Goal: Information Seeking & Learning: Learn about a topic

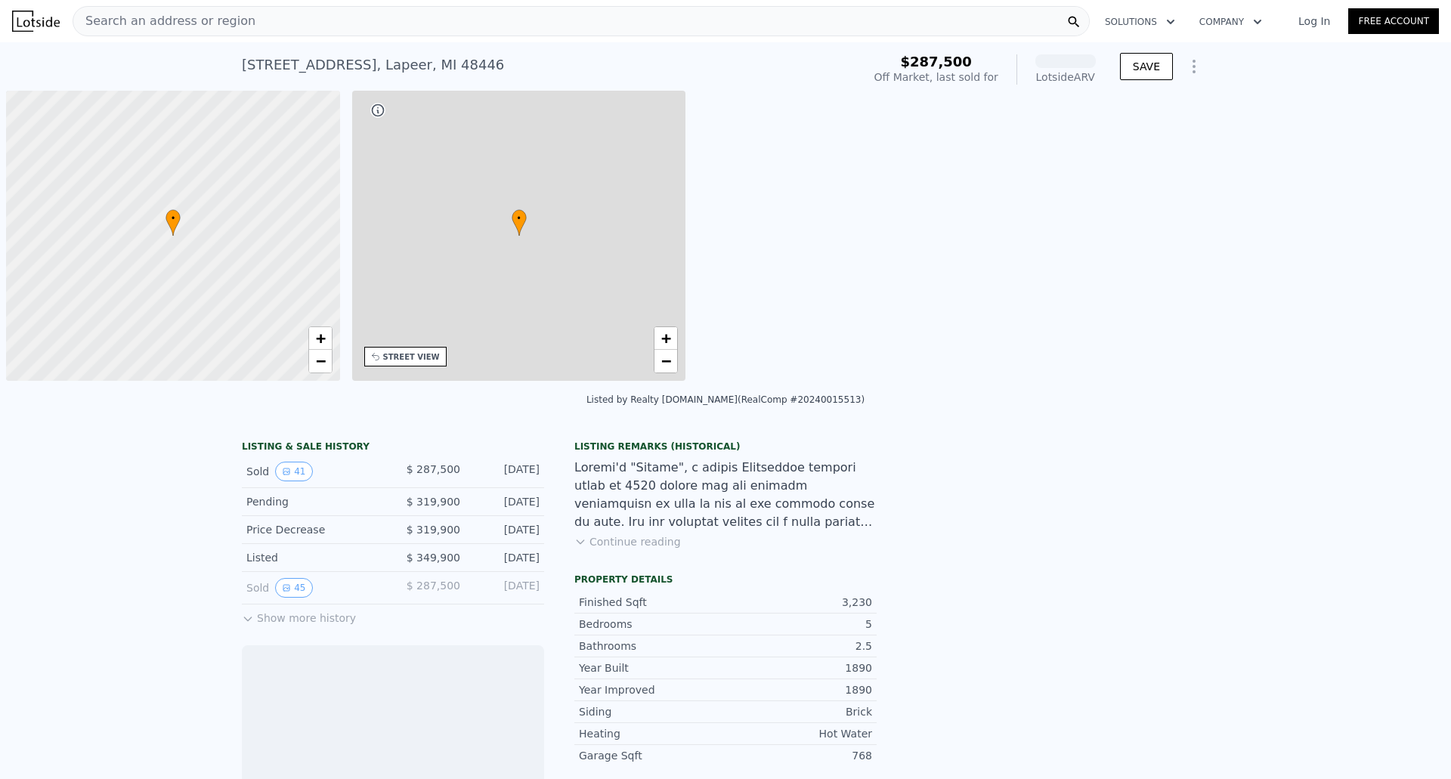
scroll to position [0, 6]
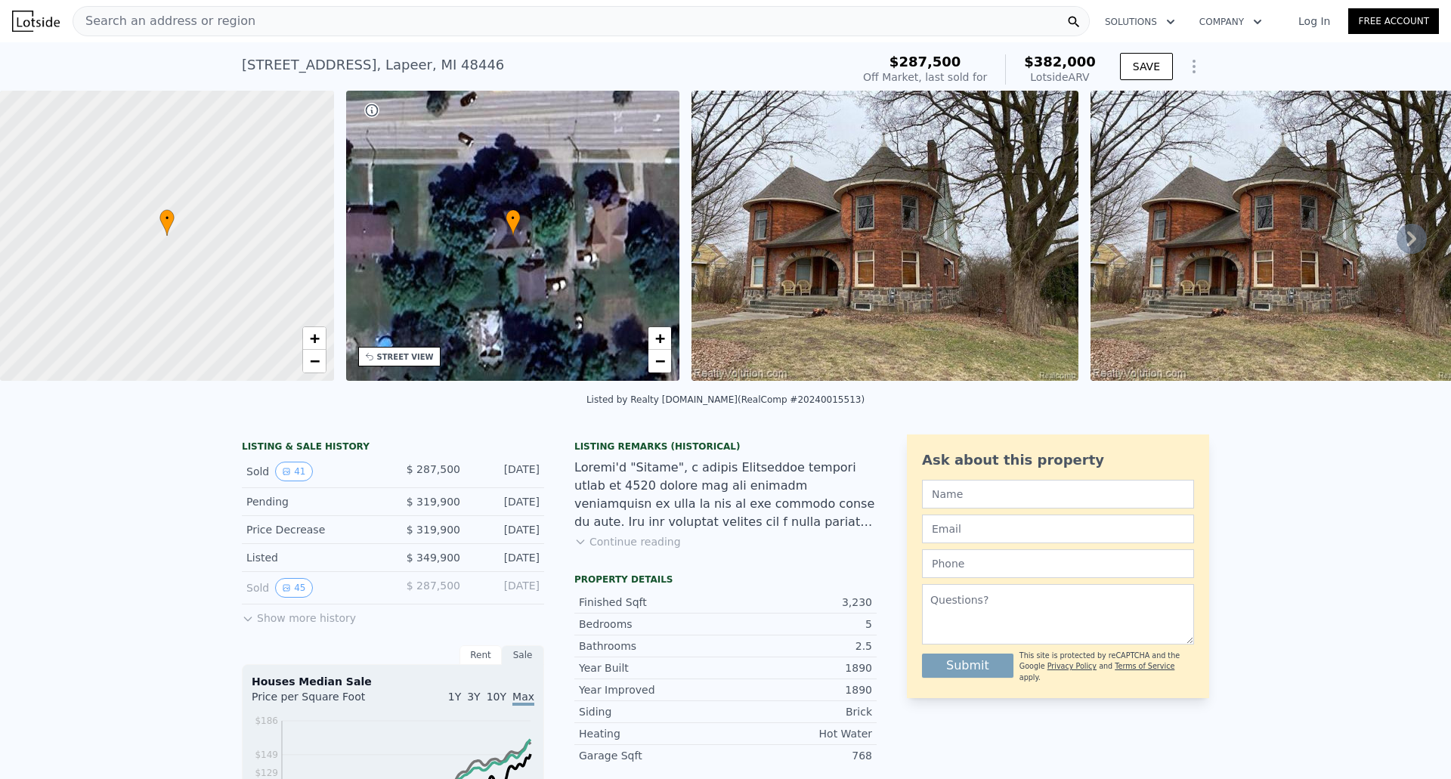
click at [1405, 249] on icon at bounding box center [1411, 239] width 30 height 30
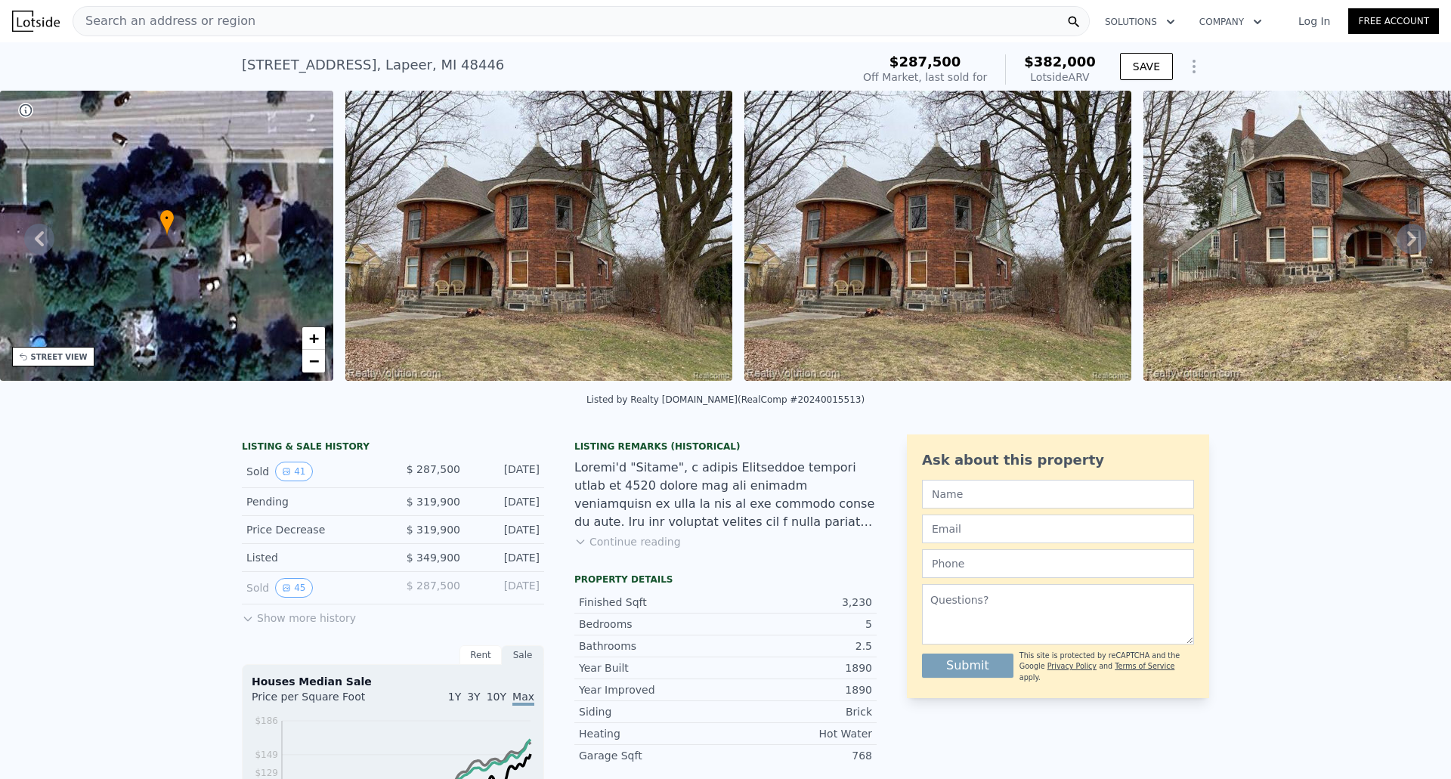
click at [1407, 246] on icon at bounding box center [1411, 238] width 9 height 15
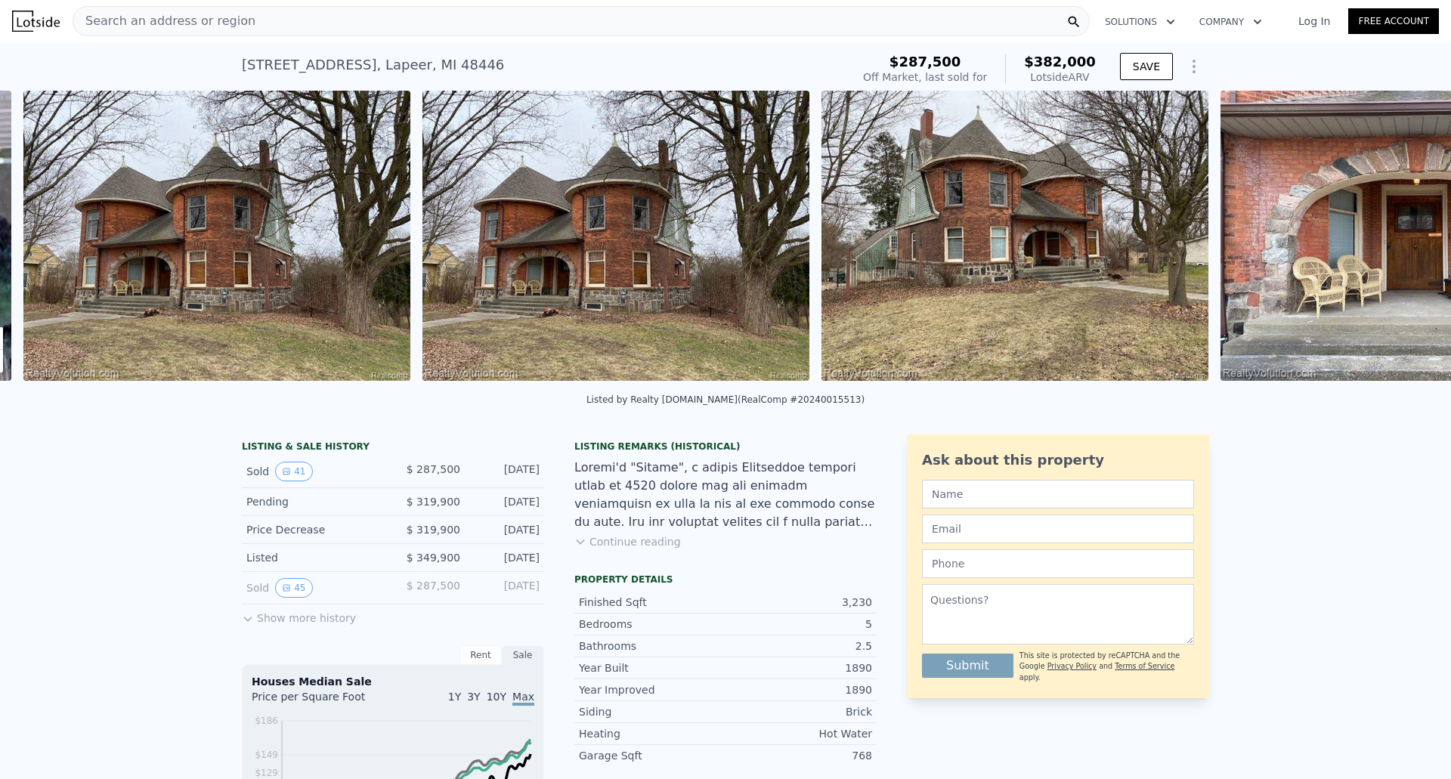
scroll to position [0, 691]
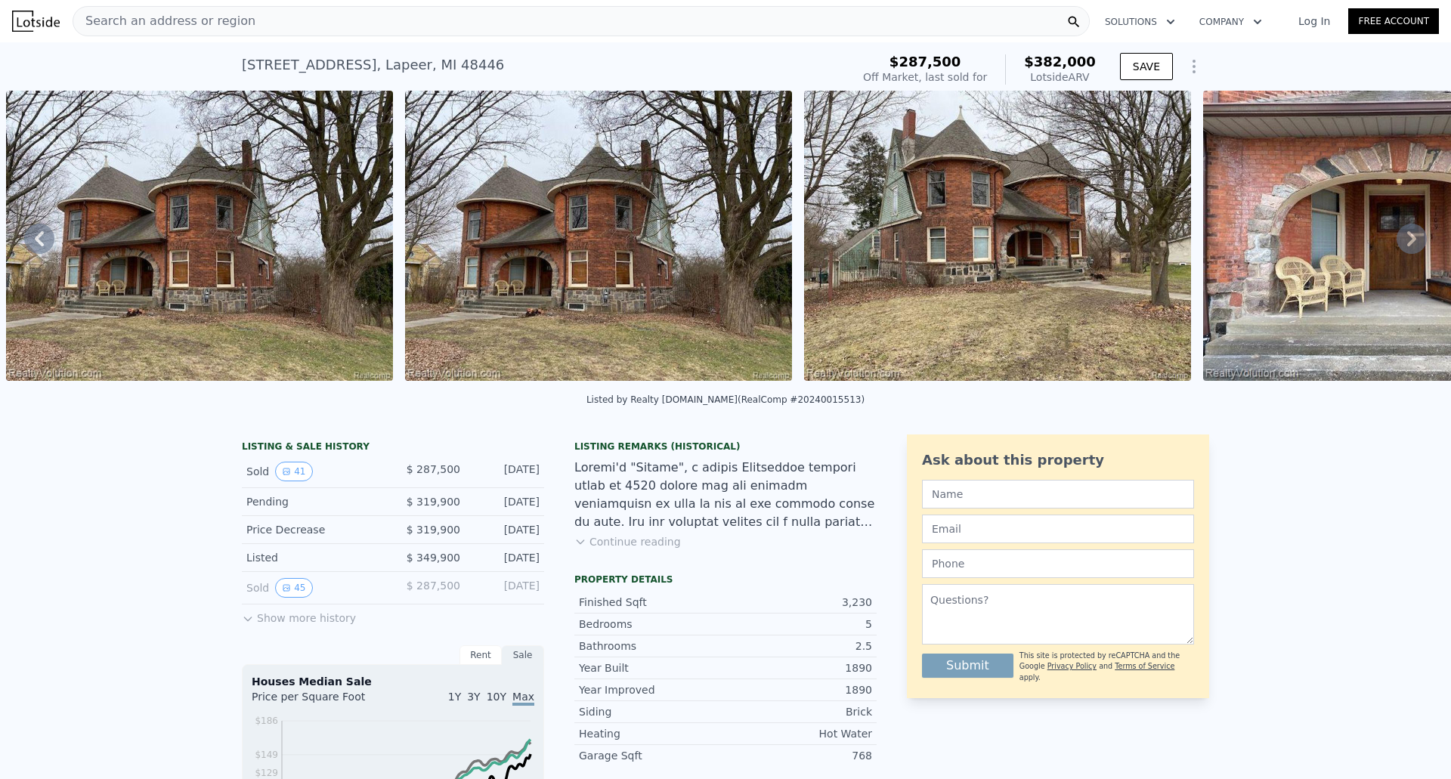
click at [1400, 244] on icon at bounding box center [1411, 239] width 30 height 30
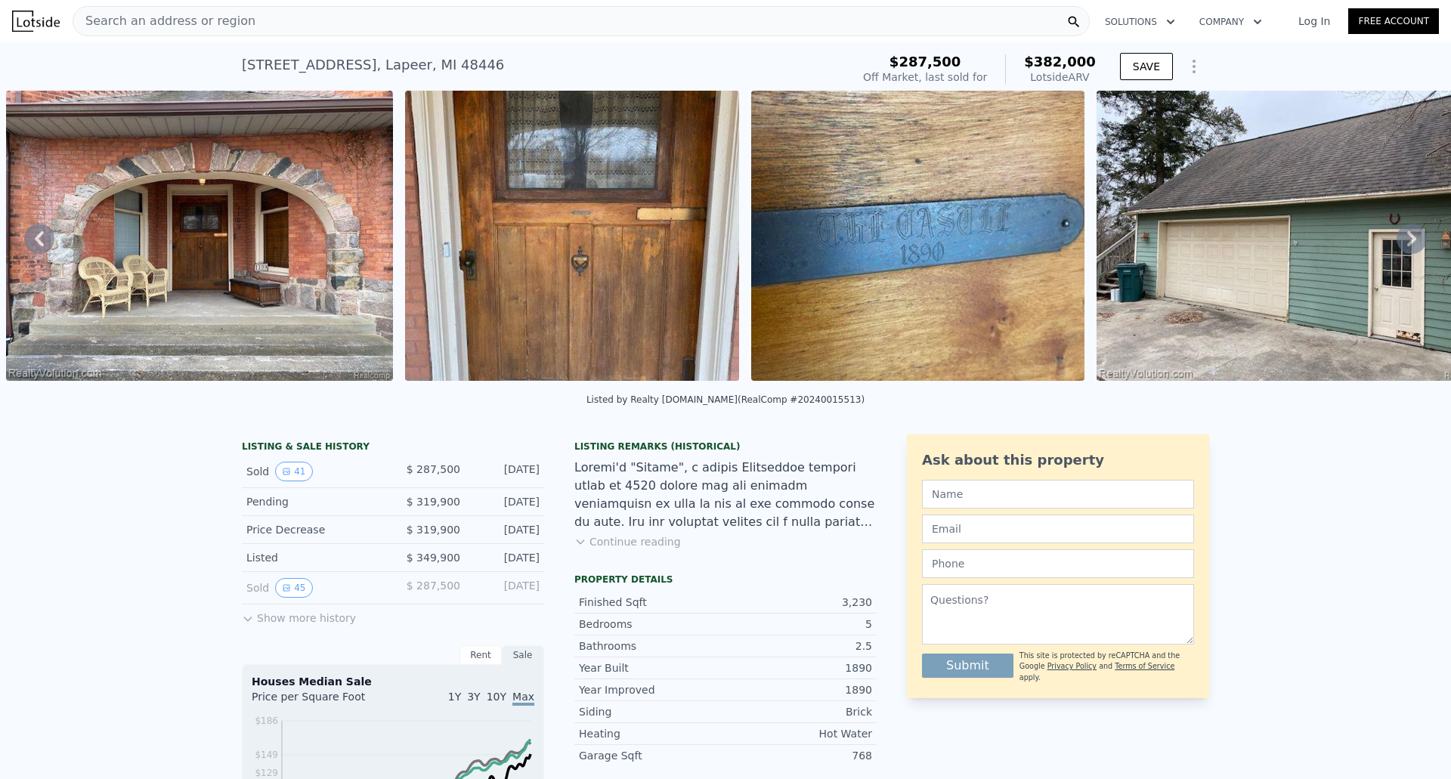
click at [1400, 244] on icon at bounding box center [1411, 239] width 30 height 30
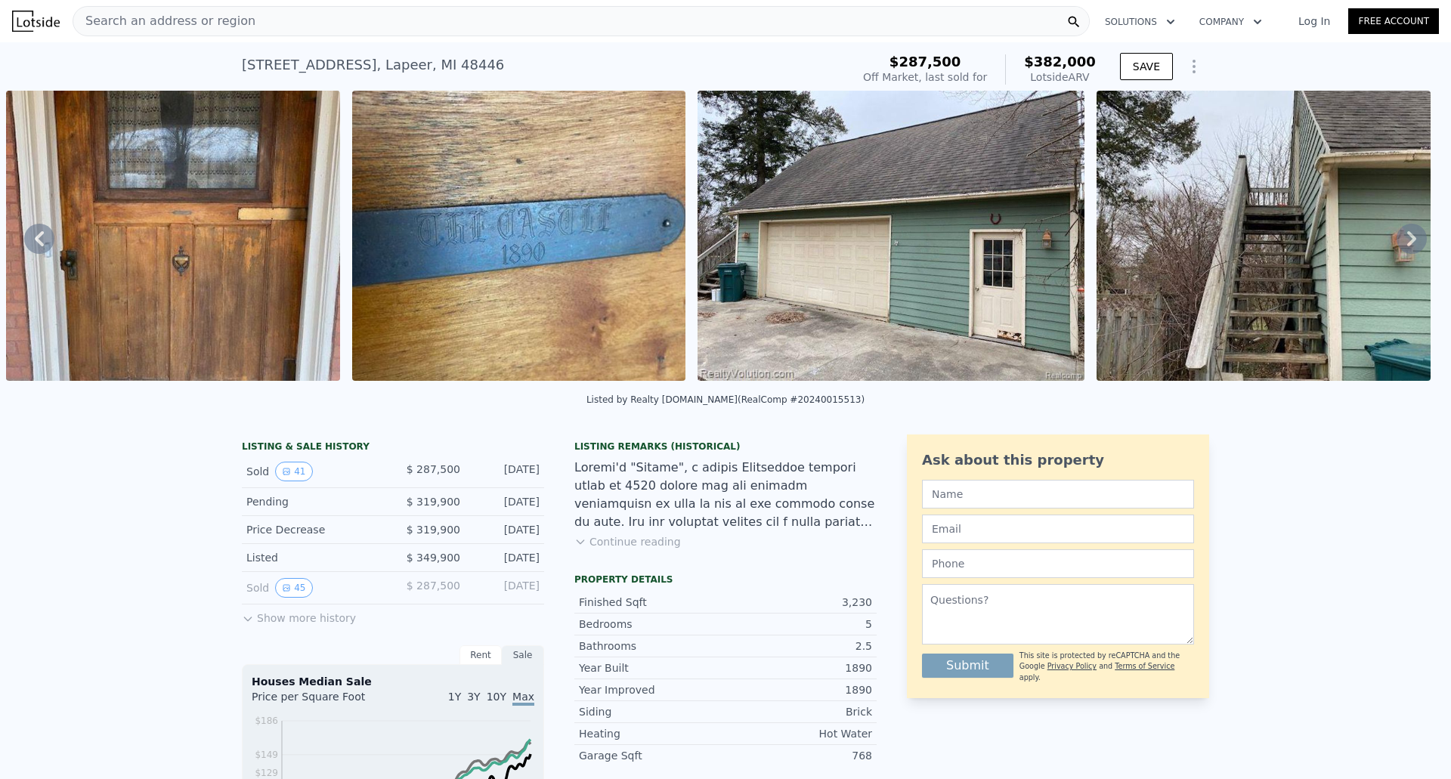
click at [1400, 244] on icon at bounding box center [1411, 239] width 30 height 30
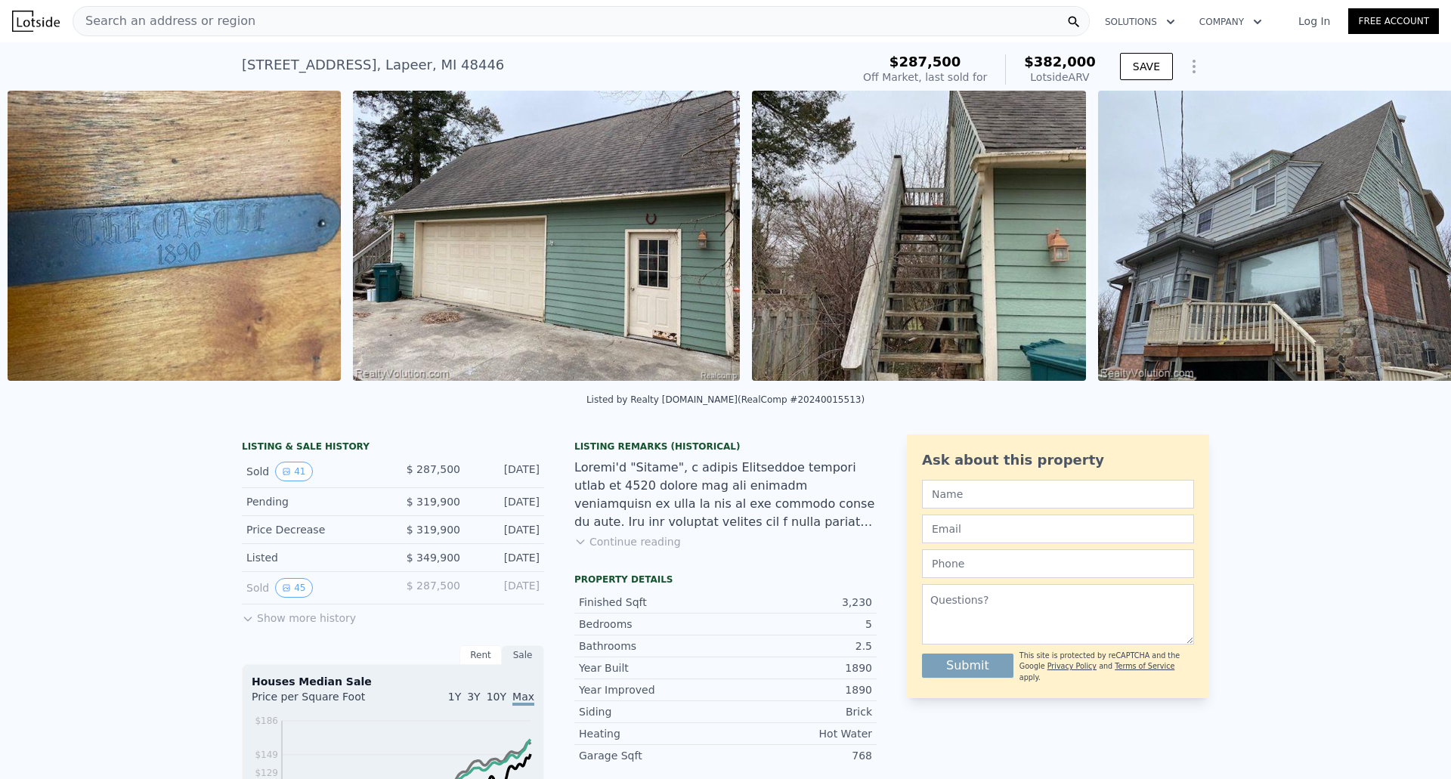
scroll to position [0, 2633]
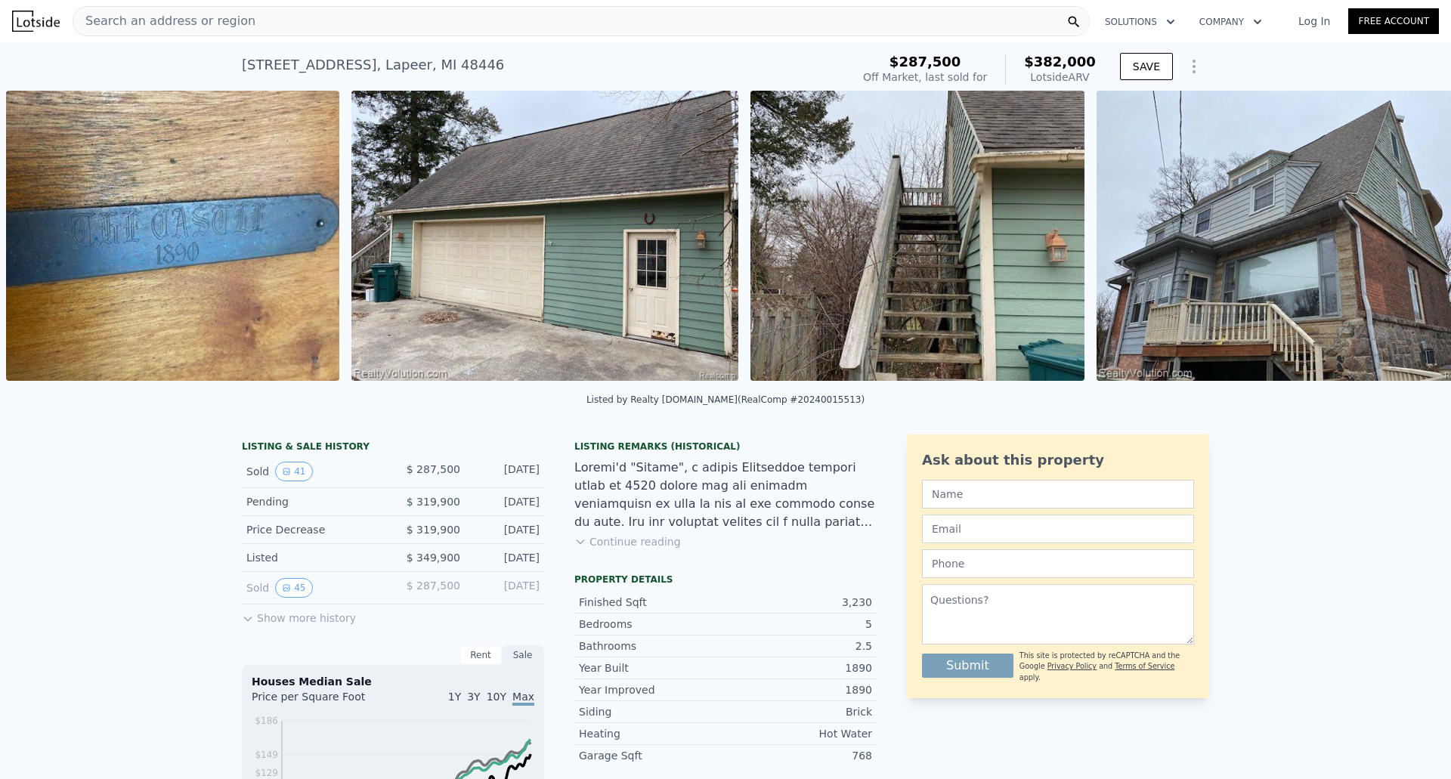
click at [1400, 244] on img at bounding box center [1289, 236] width 387 height 290
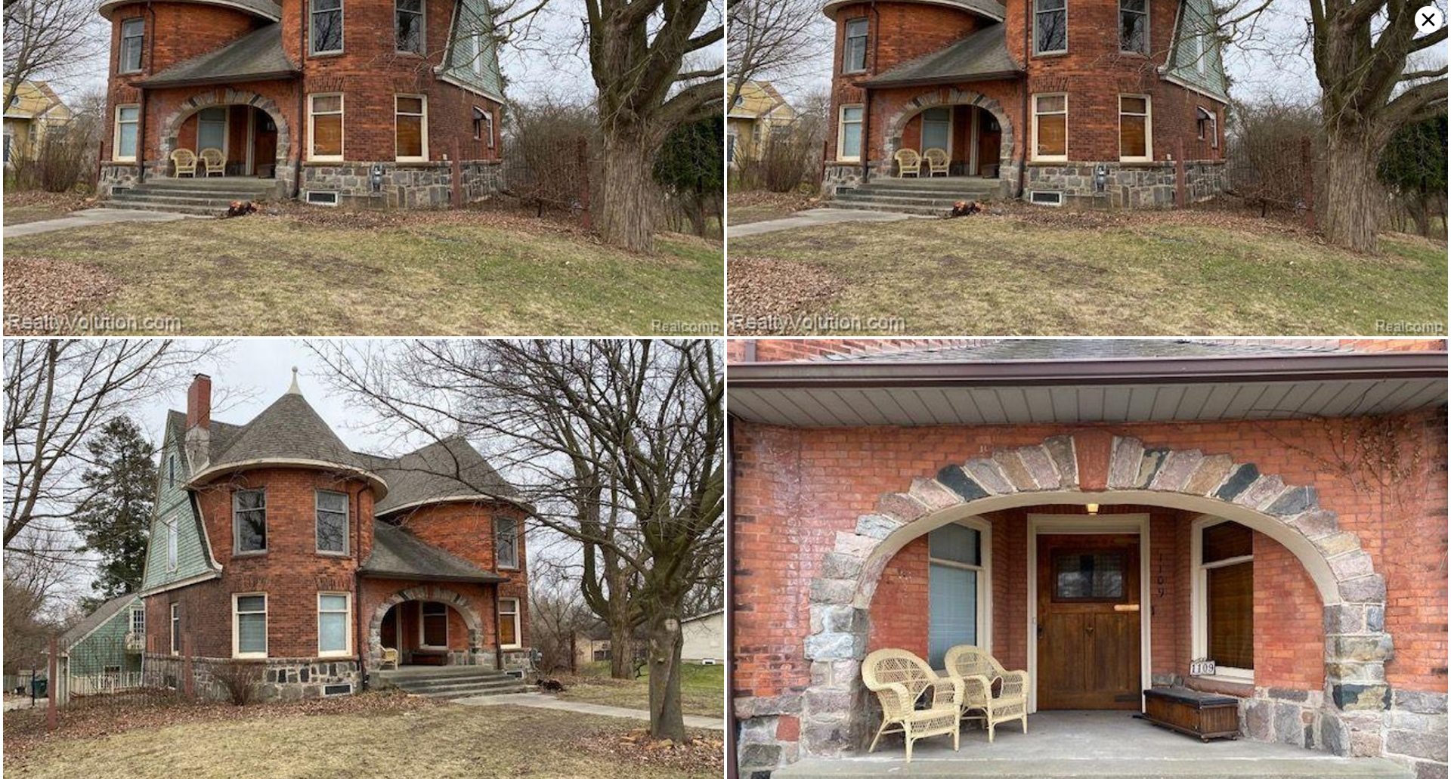
scroll to position [0, 0]
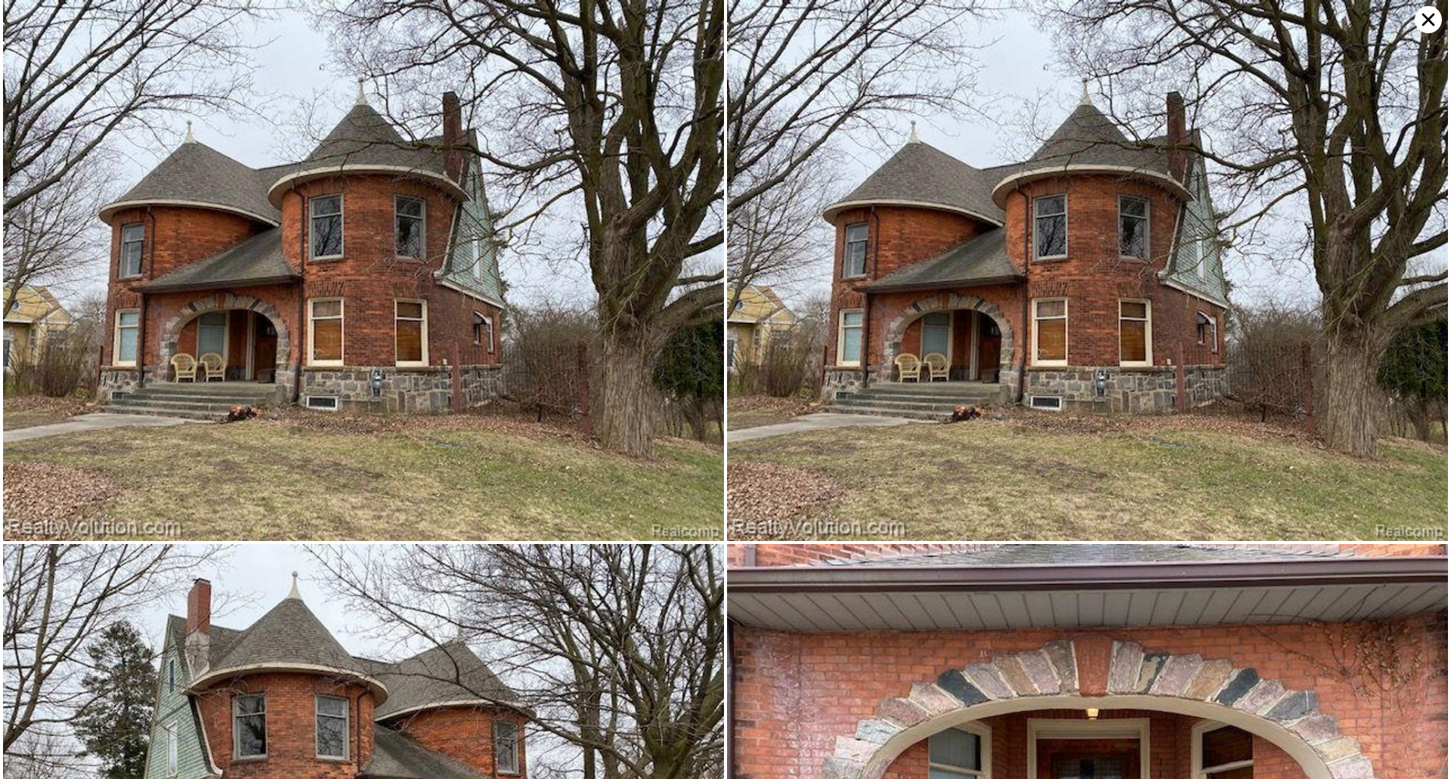
click at [1427, 11] on icon at bounding box center [1427, 19] width 27 height 27
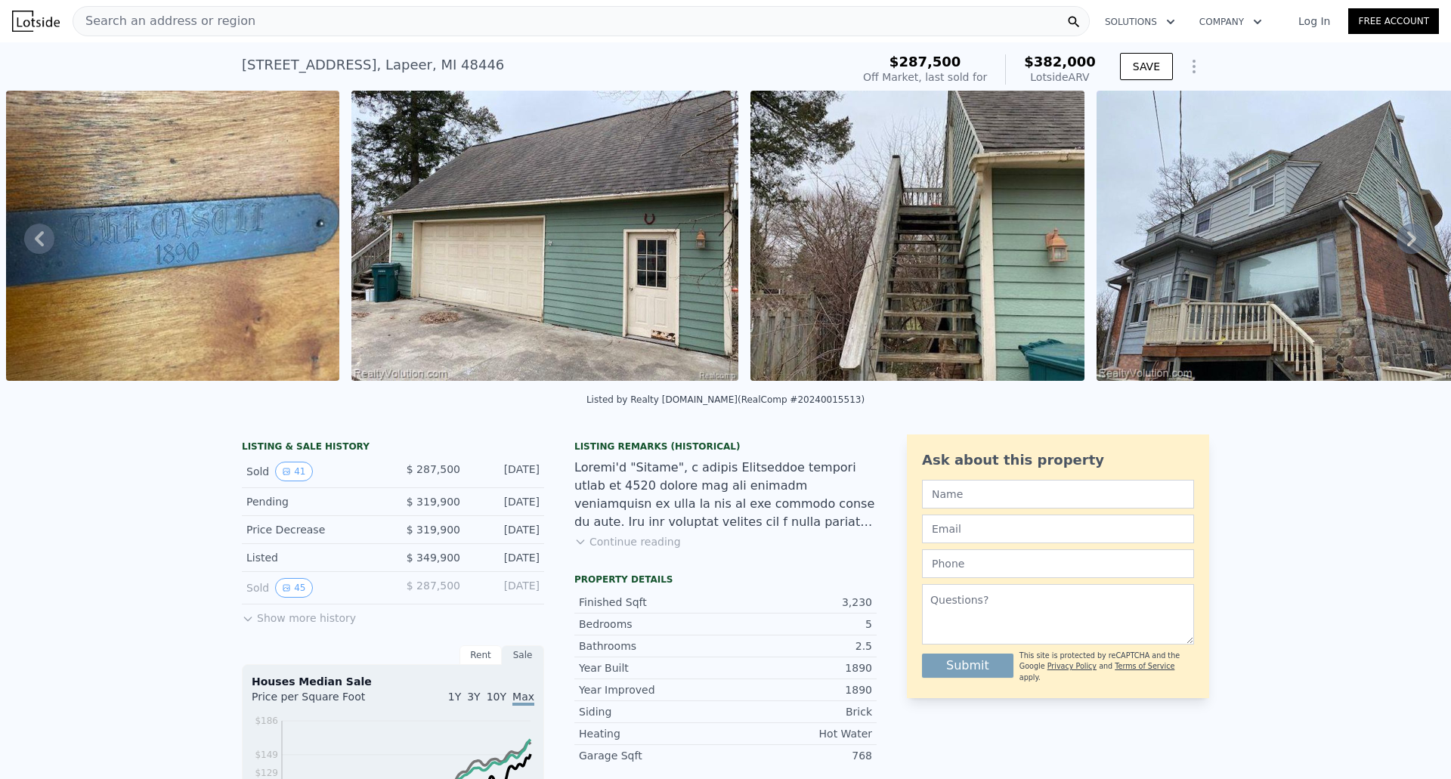
click at [644, 549] on button "Continue reading" at bounding box center [627, 541] width 107 height 15
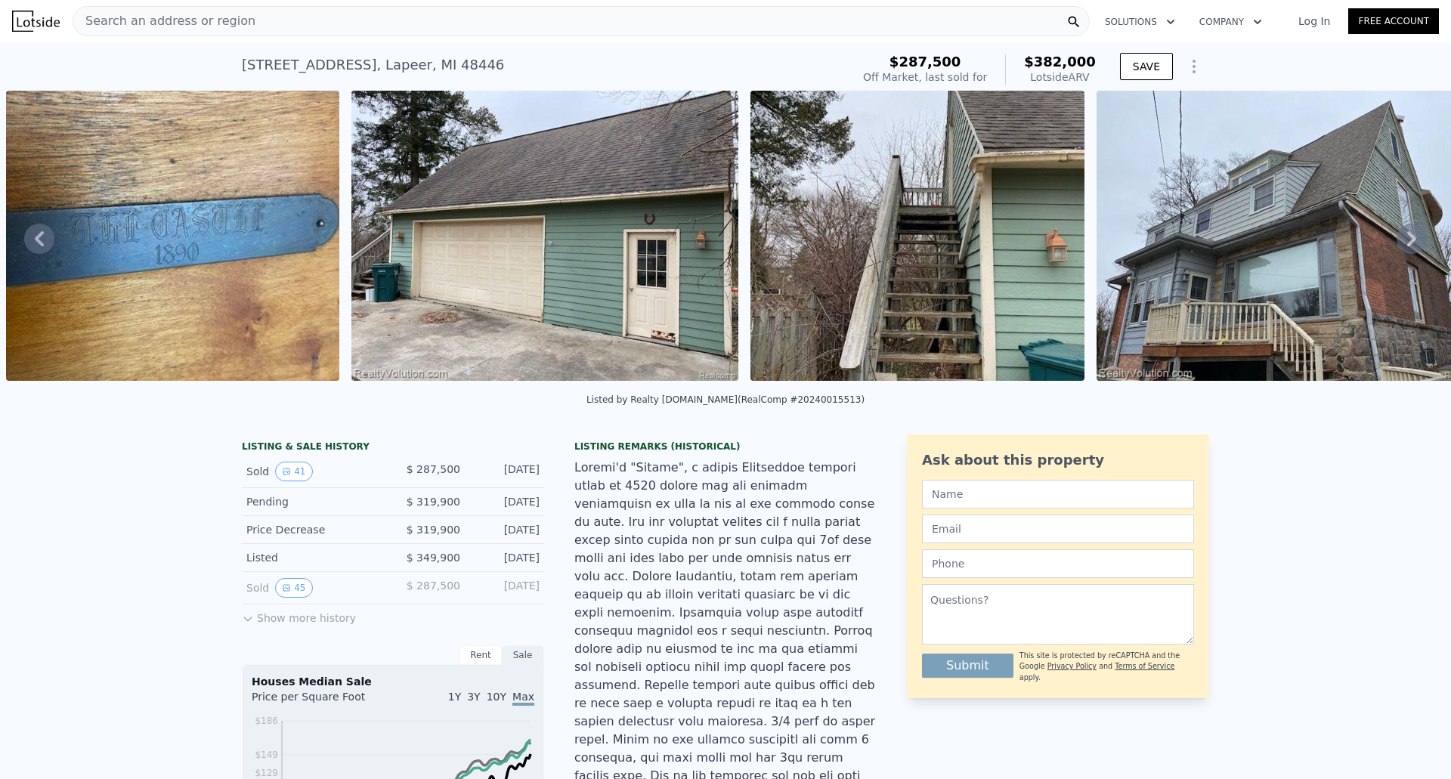
click at [313, 626] on button "Show more history" at bounding box center [299, 614] width 114 height 21
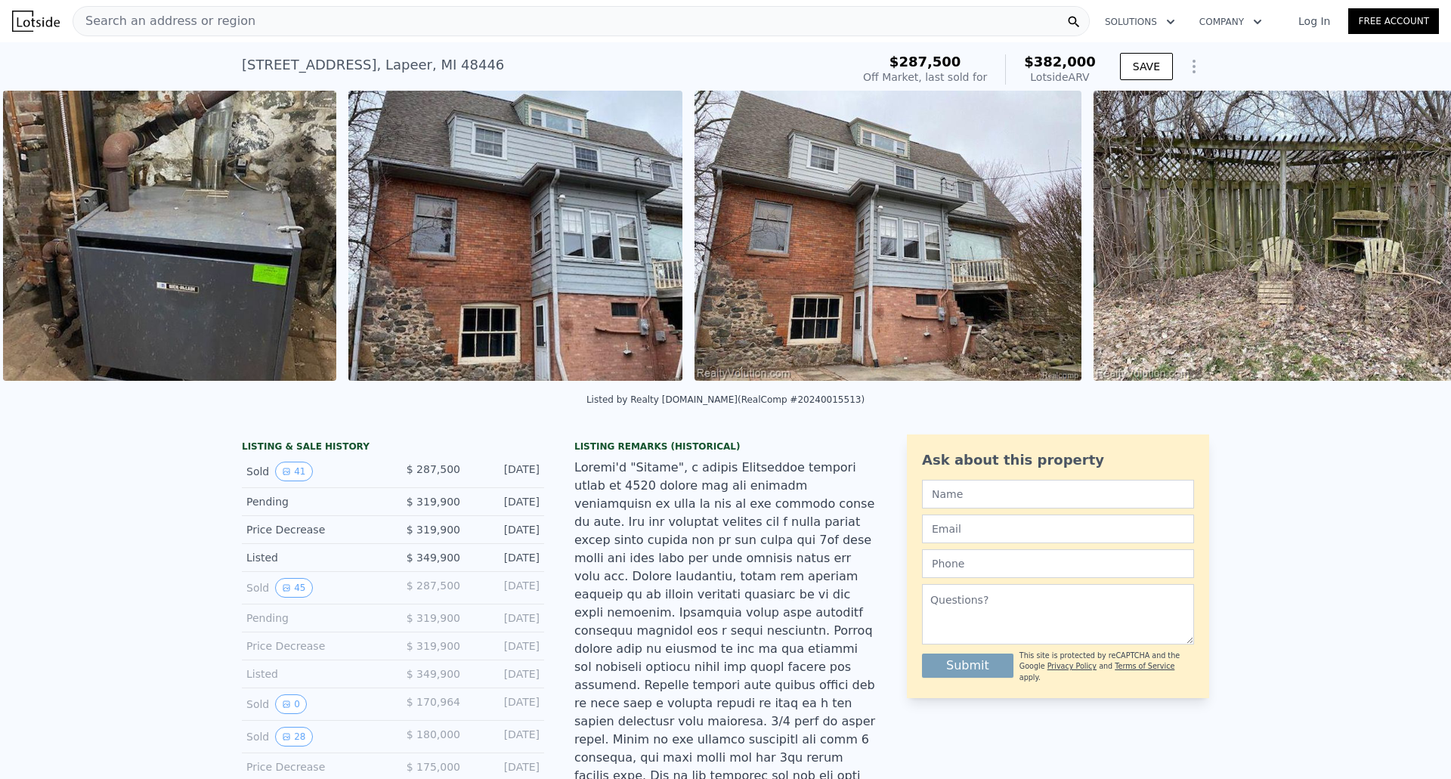
scroll to position [0, 13803]
